Goal: Check status: Check status

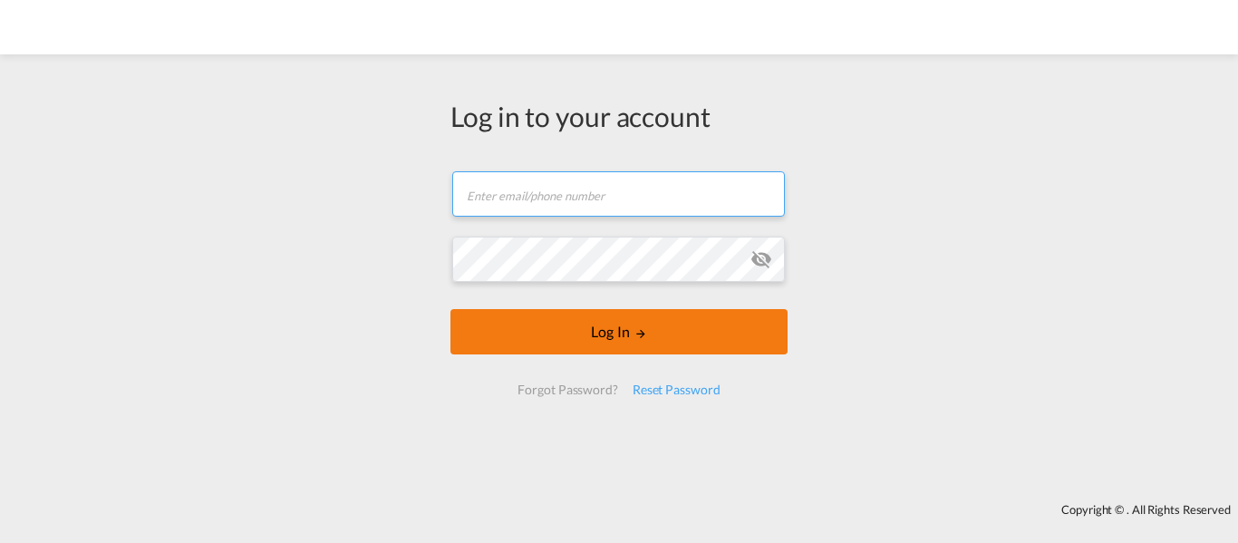
type input "[EMAIL_ADDRESS][DOMAIN_NAME]"
click at [609, 341] on button "Log In" at bounding box center [618, 331] width 337 height 45
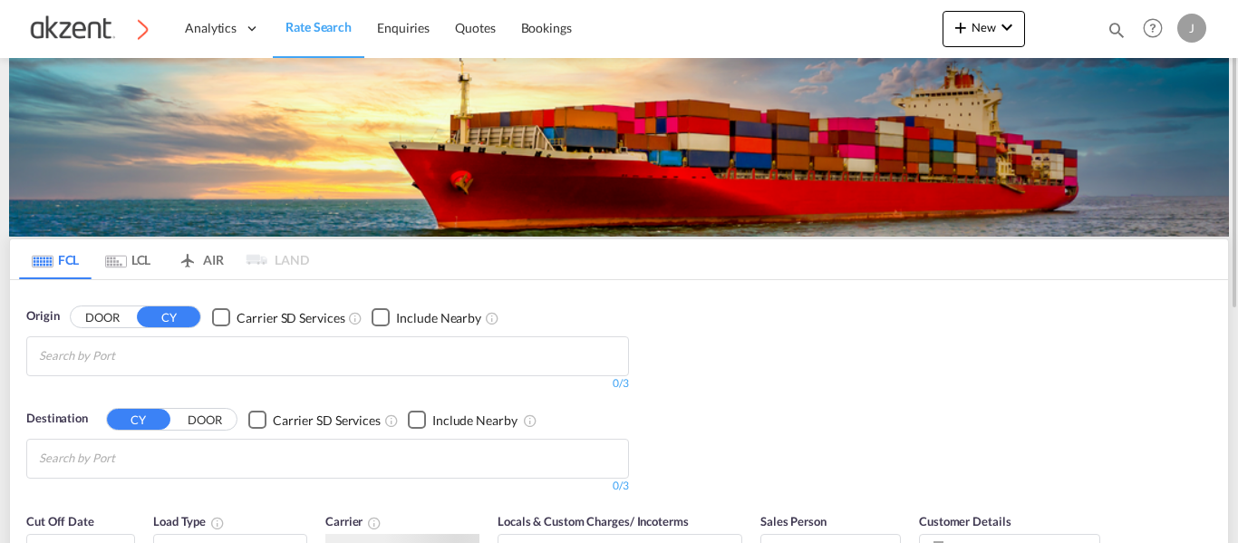
click at [1115, 26] on md-icon "icon-magnify" at bounding box center [1116, 30] width 20 height 20
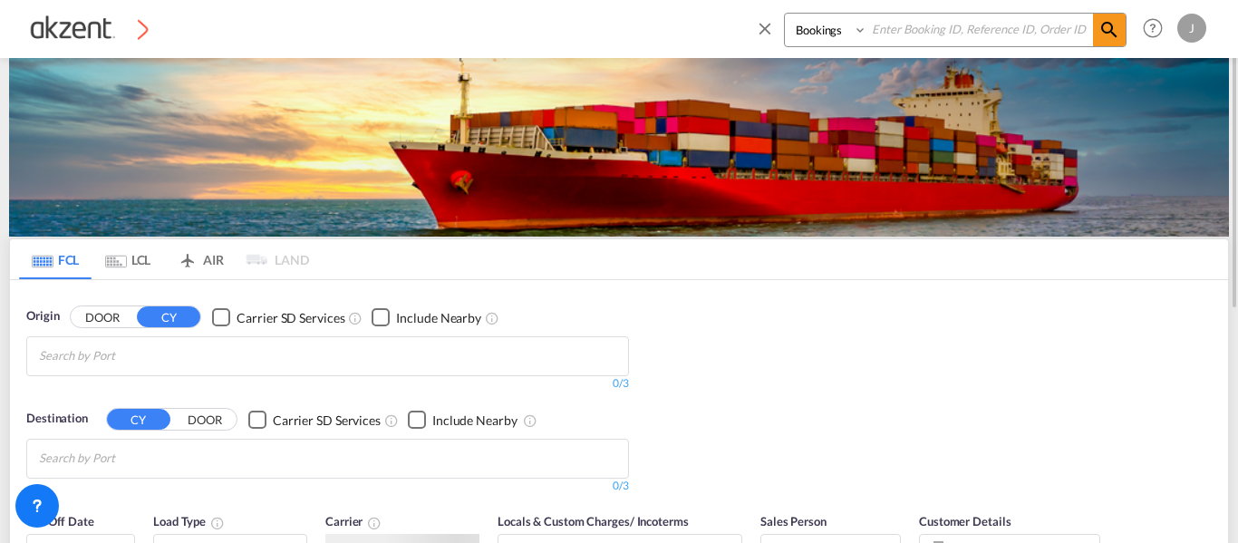
click at [974, 28] on input at bounding box center [980, 30] width 226 height 32
paste input "INQ26196544"
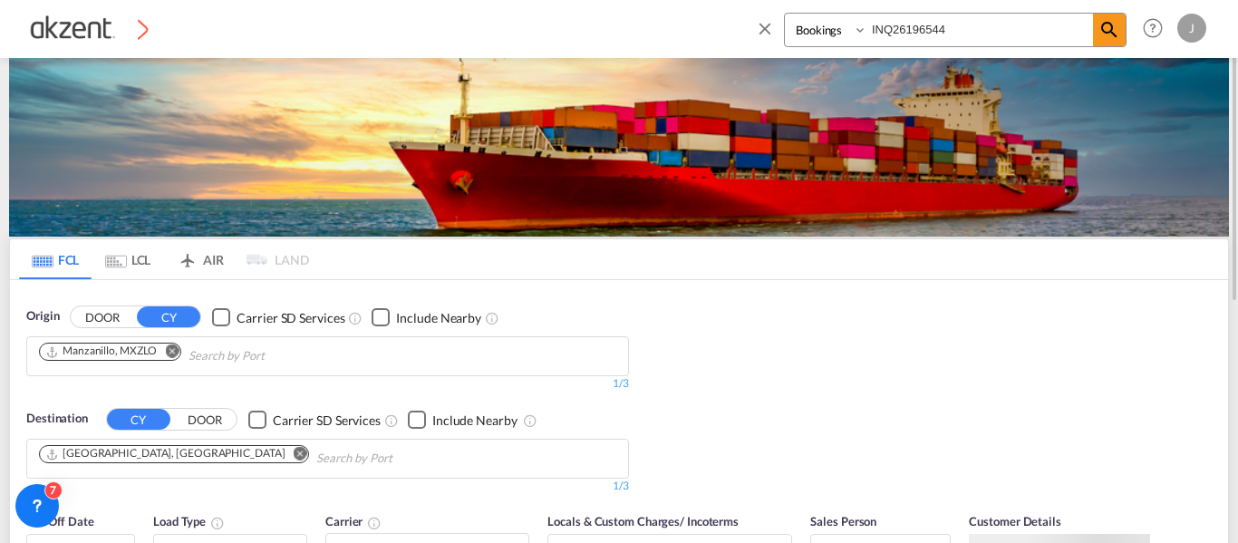
type input "INQ26196544"
click at [838, 29] on select "Bookings Quotes Enquiries" at bounding box center [828, 30] width 86 height 33
click at [785, 14] on select "Bookings Quotes Enquiries" at bounding box center [828, 30] width 86 height 33
click at [1109, 30] on md-icon "icon-magnify" at bounding box center [1109, 30] width 22 height 22
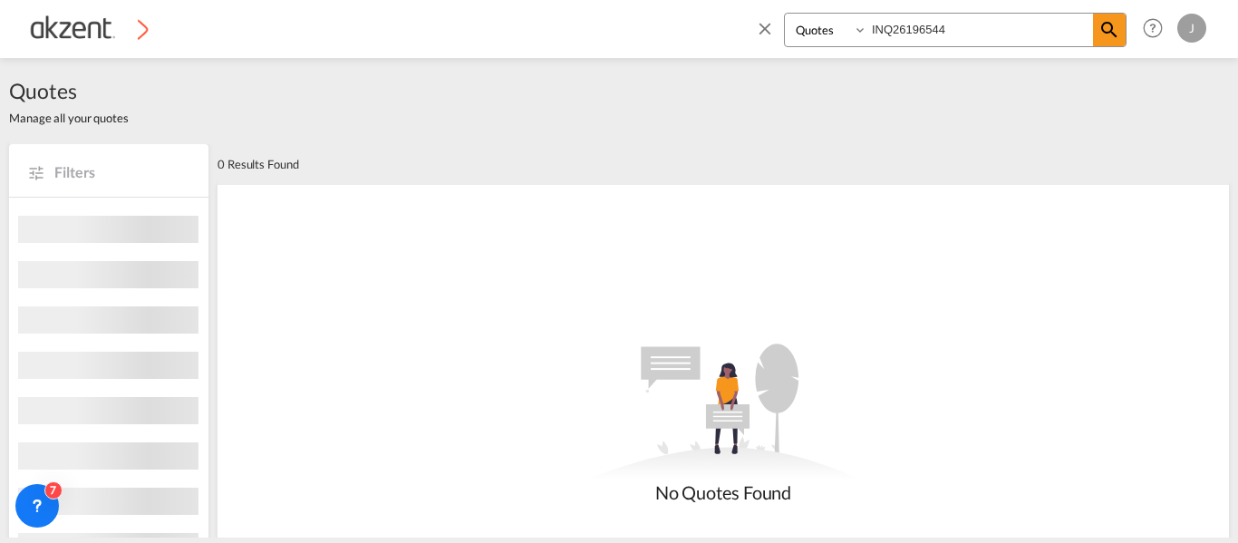
click at [857, 35] on select "Bookings Quotes Enquiries" at bounding box center [828, 30] width 86 height 33
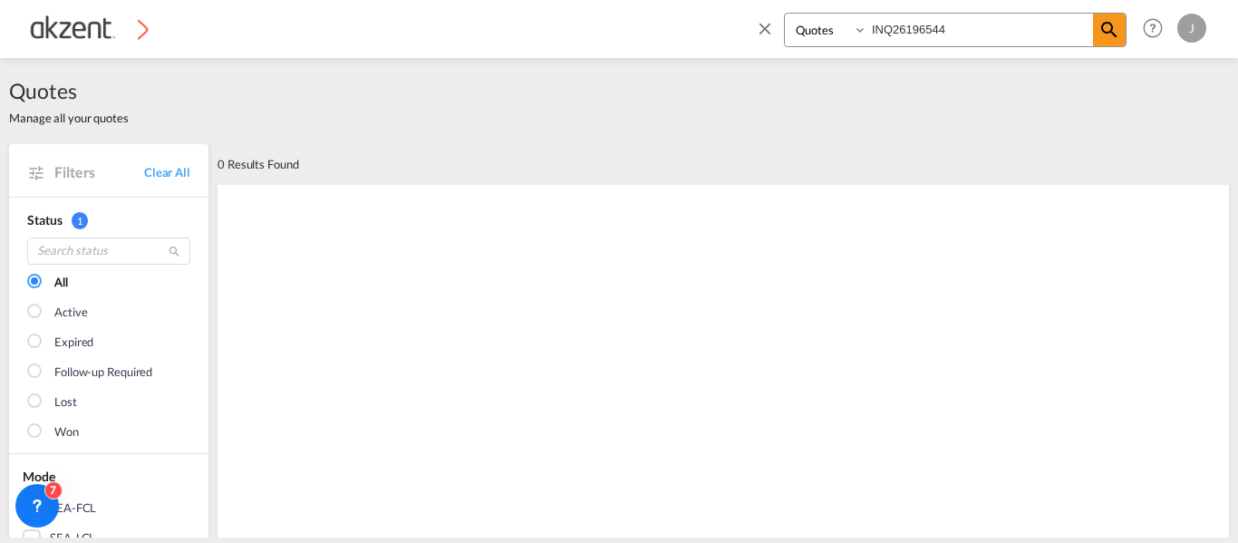
select select "Inquiry"
click at [785, 14] on select "Bookings Quotes Enquiries" at bounding box center [828, 30] width 86 height 33
click at [1101, 26] on md-icon "icon-magnify" at bounding box center [1109, 30] width 22 height 22
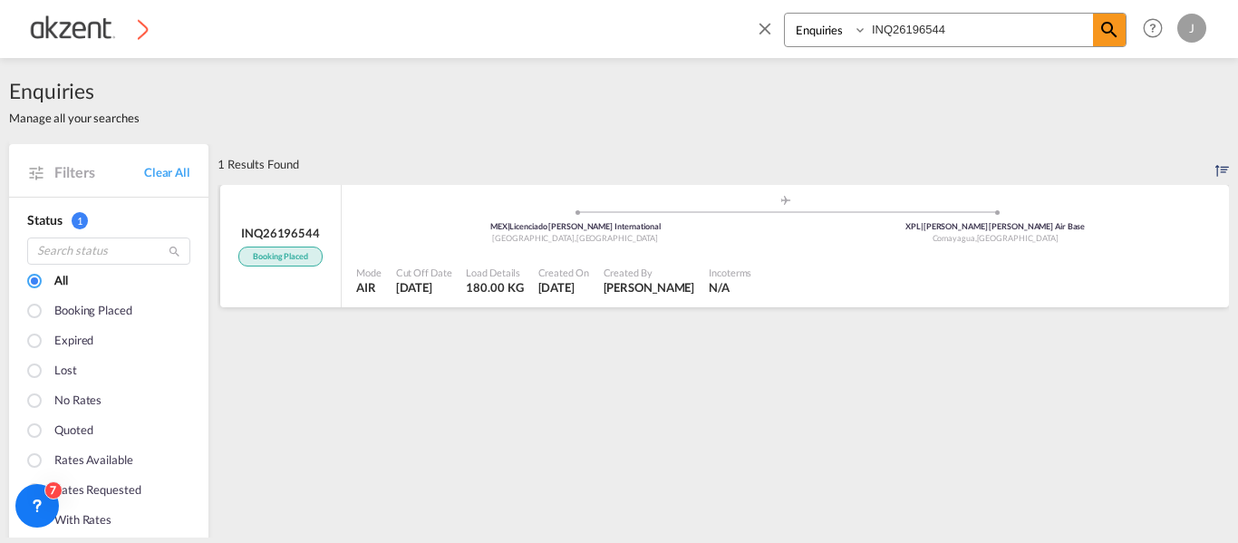
click at [652, 273] on div "Created By" at bounding box center [650, 273] width 92 height 14
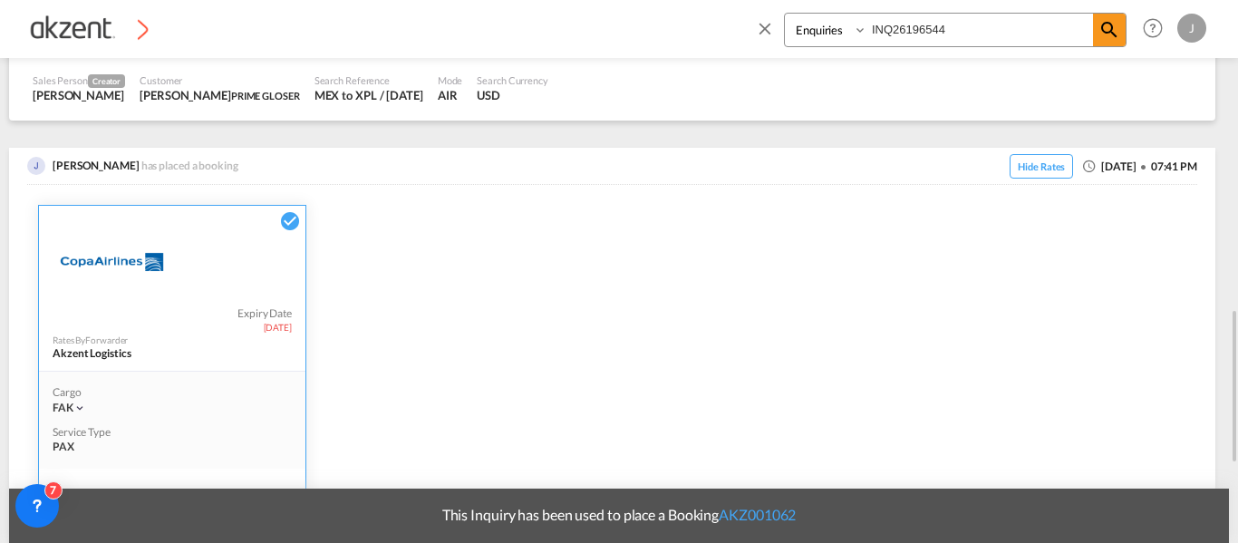
scroll to position [634, 0]
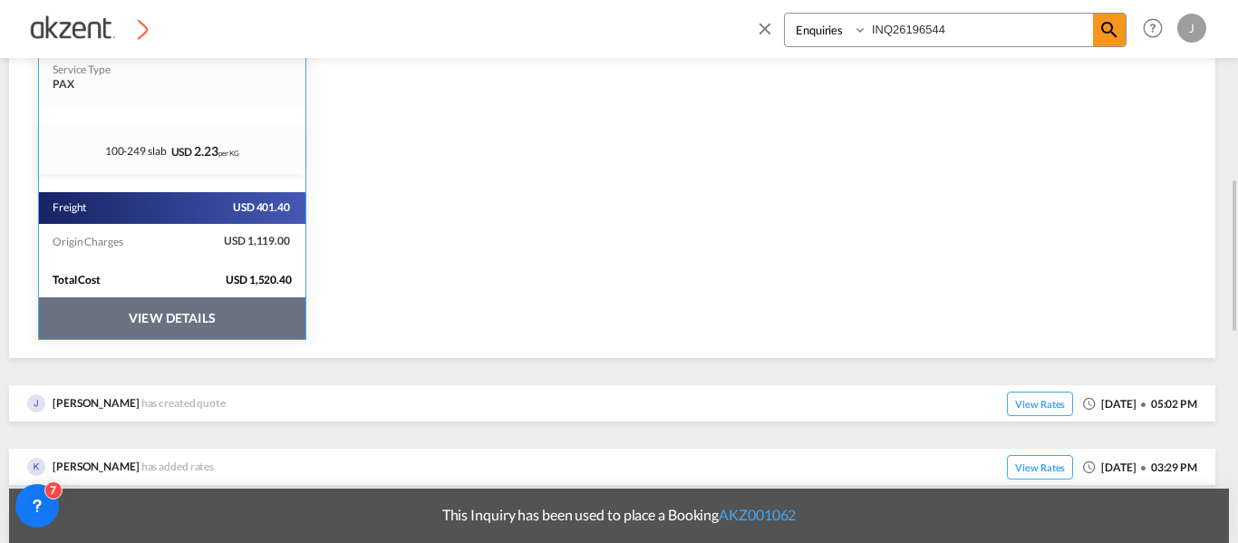
click at [182, 313] on button "VIEW DETAILS" at bounding box center [172, 318] width 266 height 42
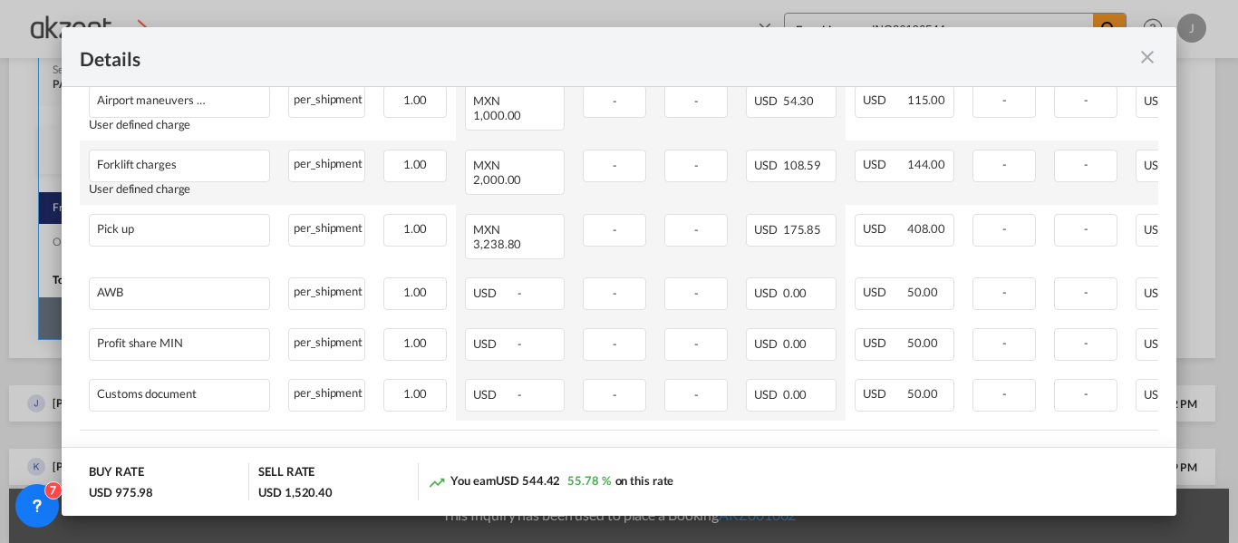
scroll to position [903, 0]
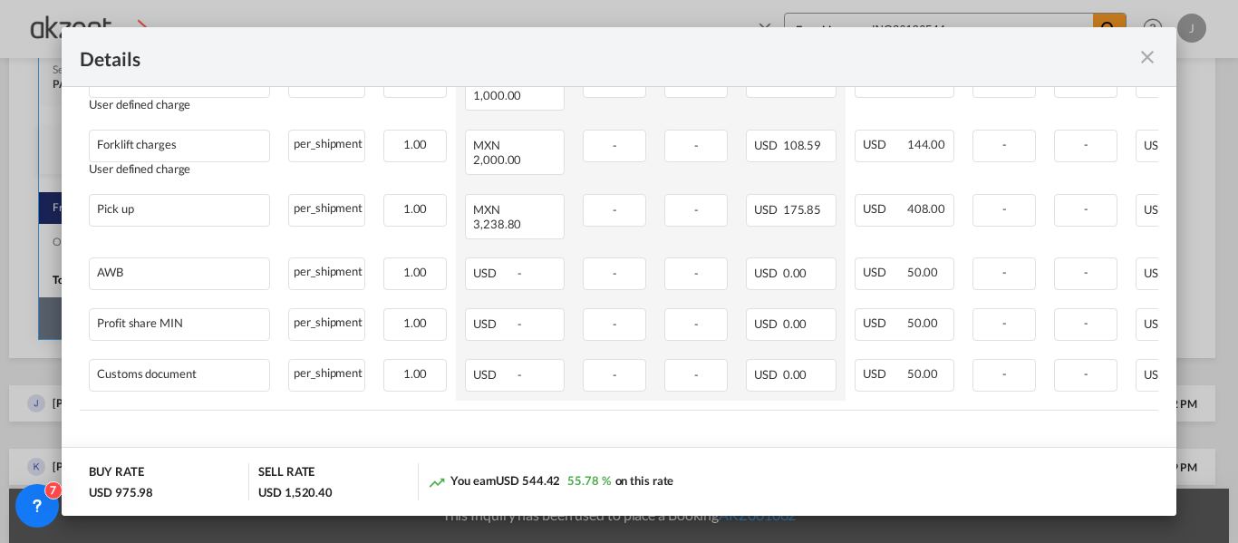
click at [1143, 57] on md-icon "icon-close fg-AAA8AD m-0 cursor" at bounding box center [1147, 57] width 22 height 22
